Goal: Check status: Check status

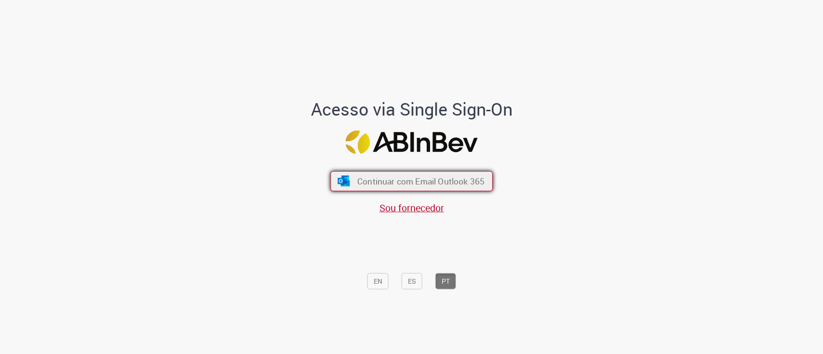
click at [373, 178] on span "Continuar com Email Outlook 365" at bounding box center [420, 180] width 127 height 11
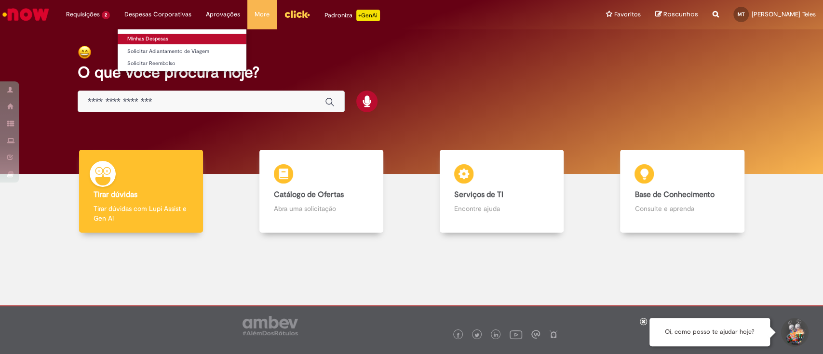
click at [139, 37] on link "Minhas Despesas" at bounding box center [182, 39] width 129 height 11
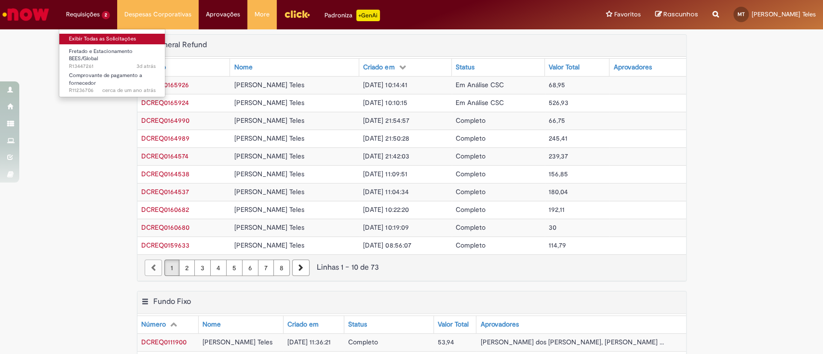
click at [98, 39] on link "Exibir Todas as Solicitações" at bounding box center [112, 39] width 106 height 11
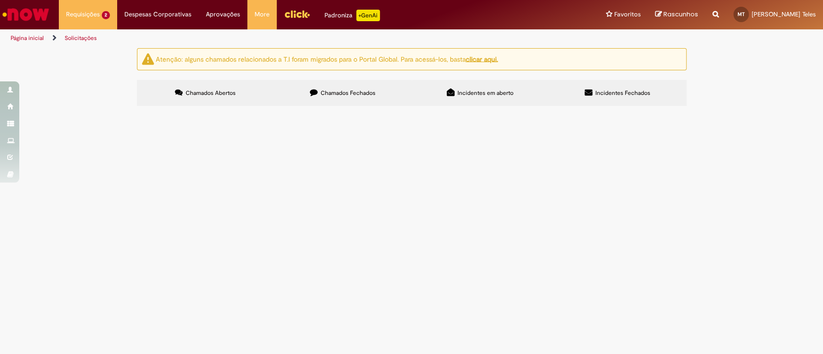
click at [0, 0] on span "Bom dia, solicito a inclusão no estacionamento Carrefour." at bounding box center [0, 0] width 0 height 0
